Goal: Information Seeking & Learning: Learn about a topic

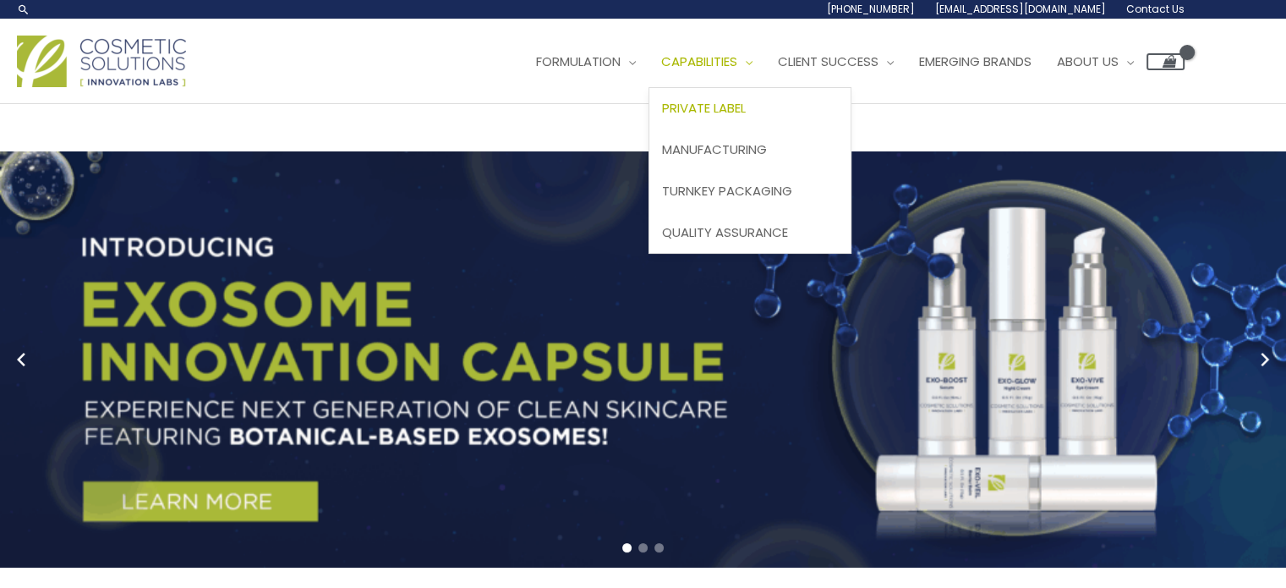
click at [736, 111] on span "Private Label" at bounding box center [704, 108] width 84 height 18
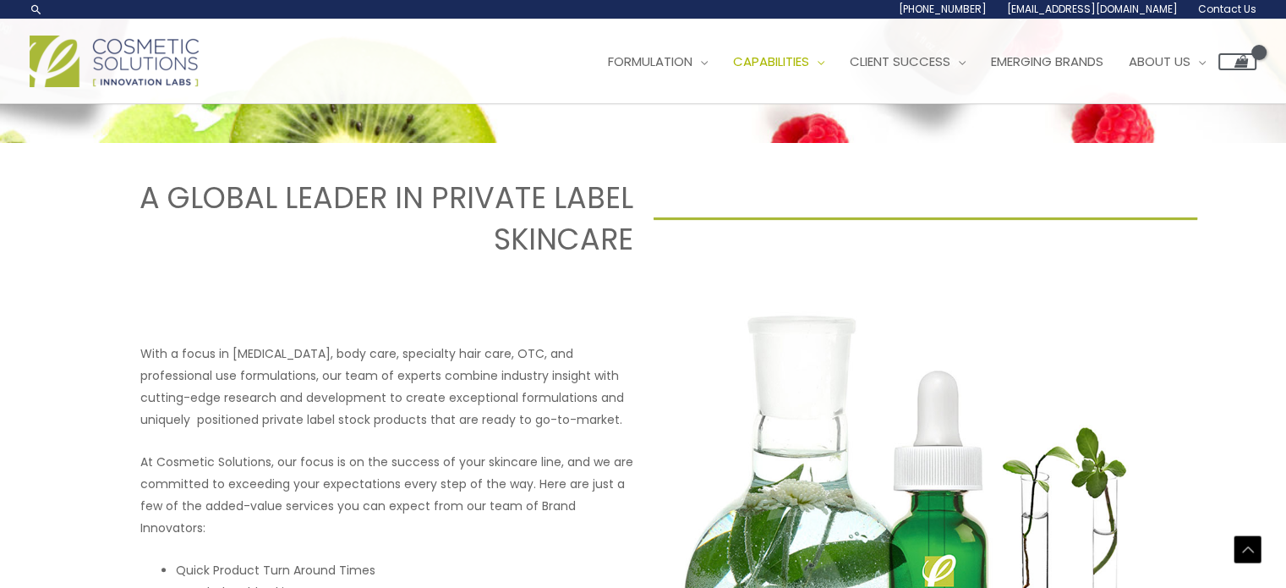
scroll to position [592, 0]
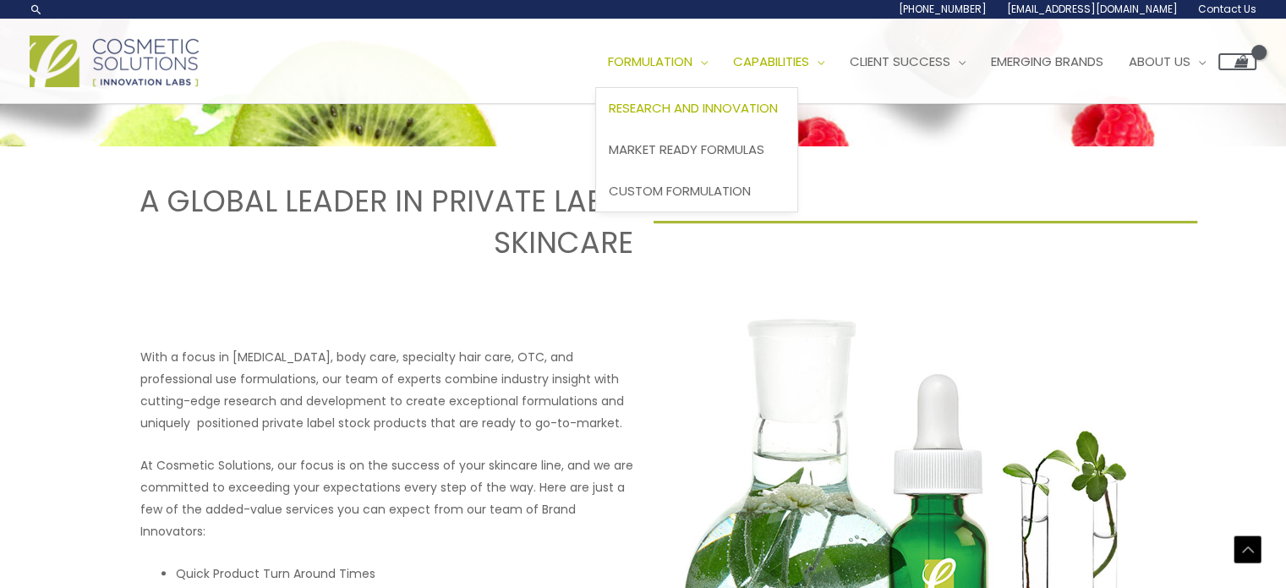
click at [738, 110] on span "Research and Innovation" at bounding box center [693, 108] width 169 height 18
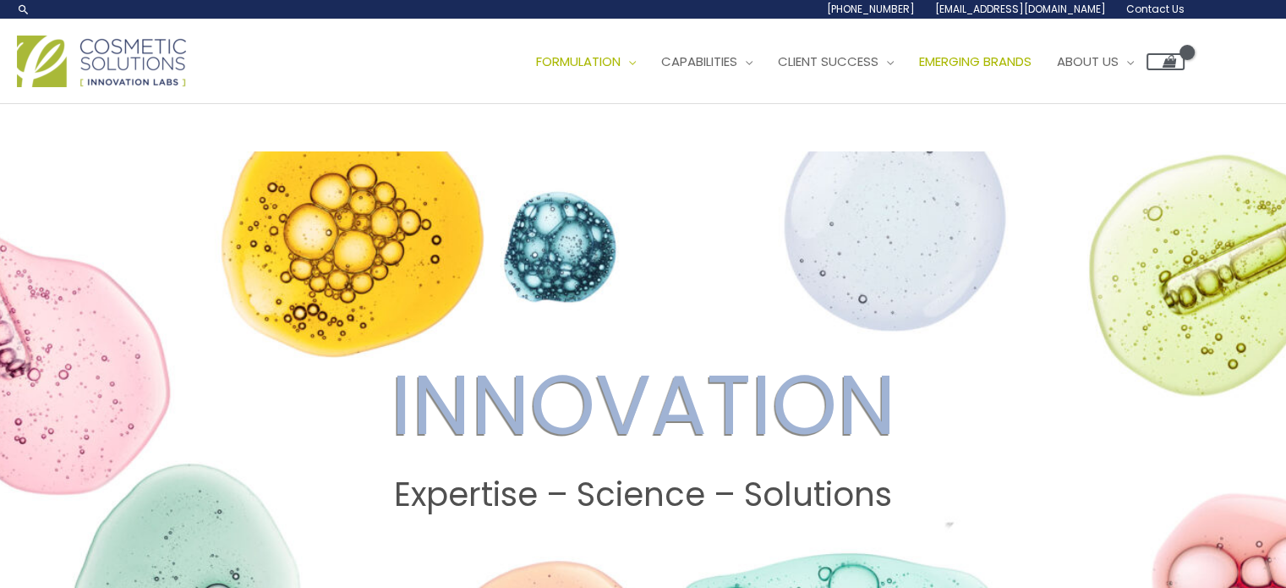
click at [988, 63] on span "Emerging Brands" at bounding box center [975, 61] width 112 height 18
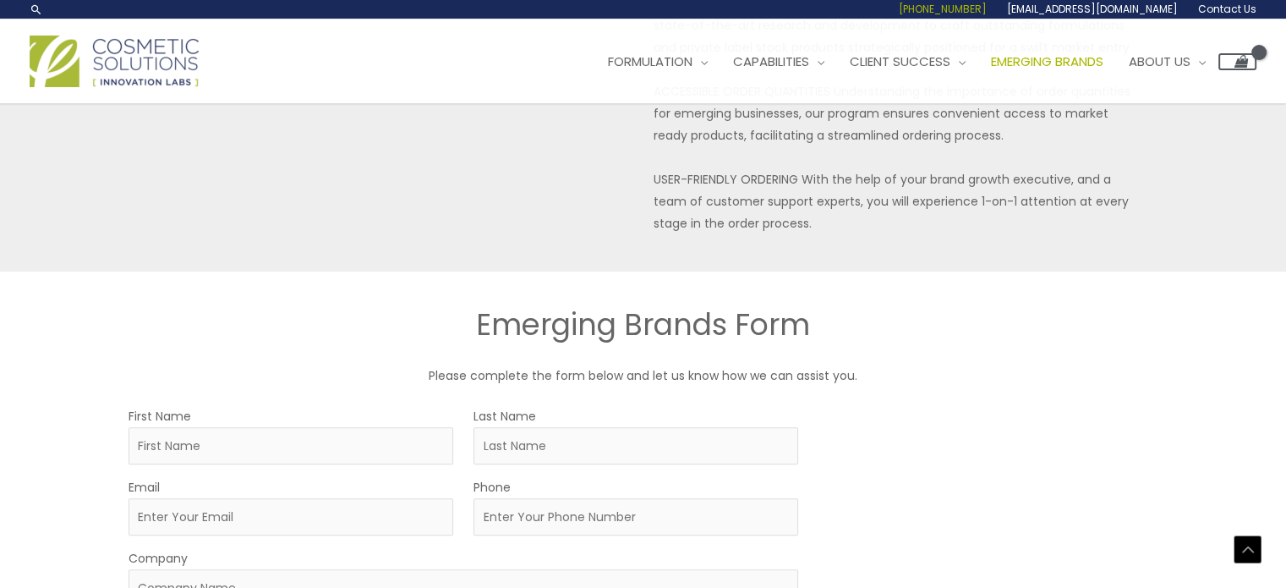
scroll to position [359, 0]
